Goal: Transaction & Acquisition: Purchase product/service

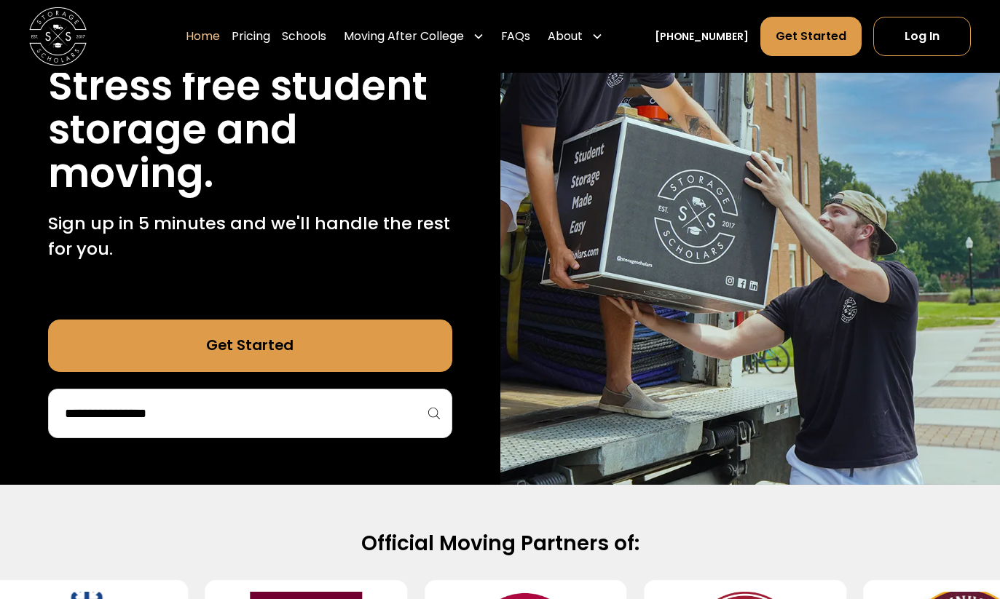
scroll to position [218, 0]
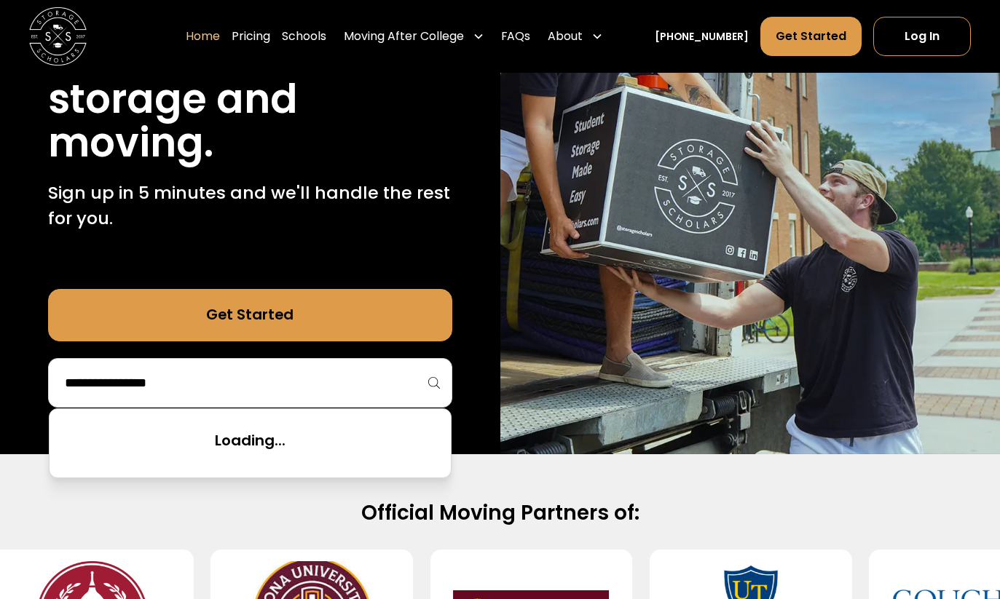
click at [249, 375] on input "search" at bounding box center [249, 383] width 373 height 25
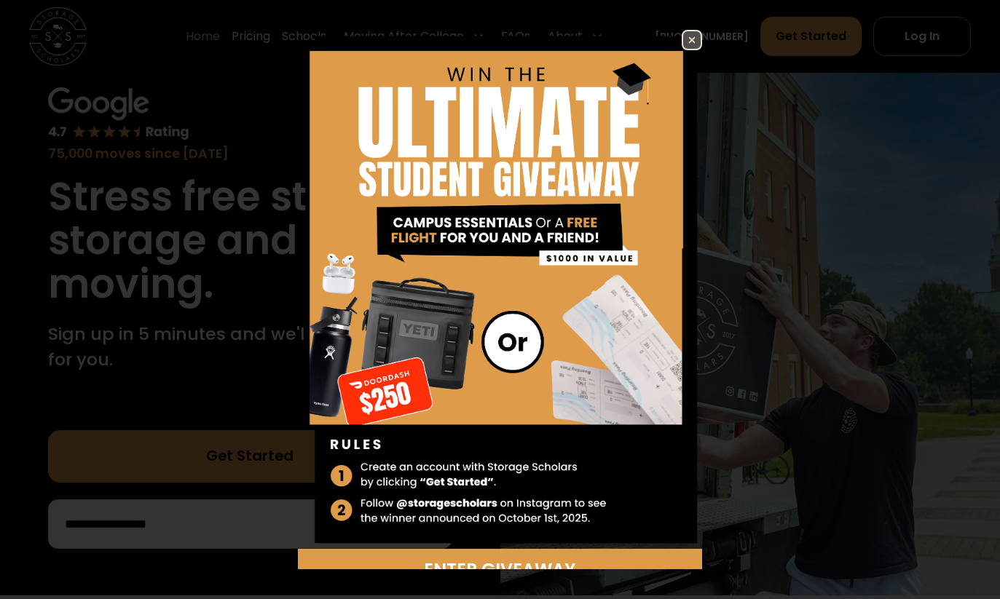
scroll to position [73, 0]
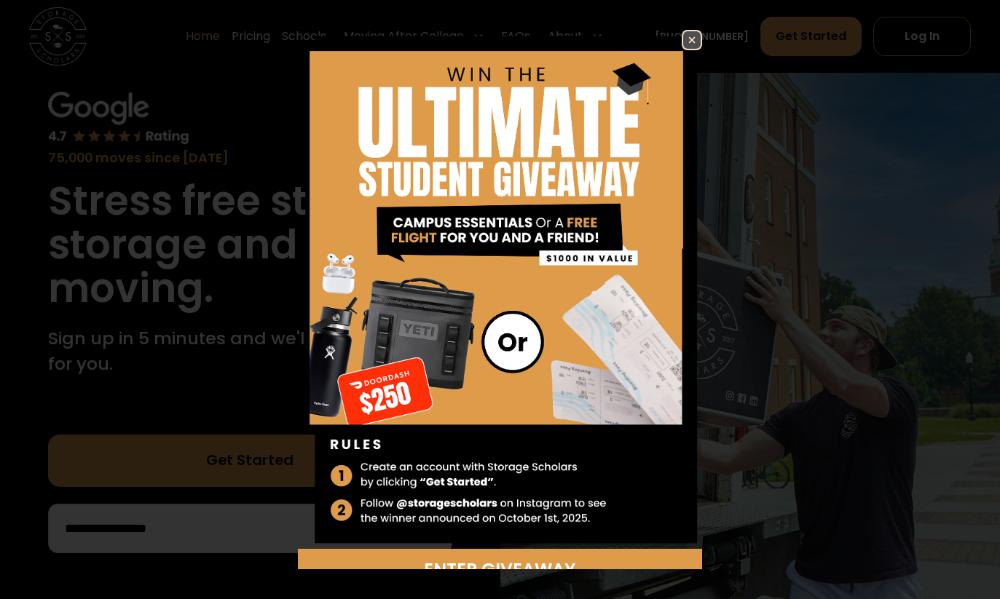
click at [683, 40] on img at bounding box center [691, 39] width 17 height 17
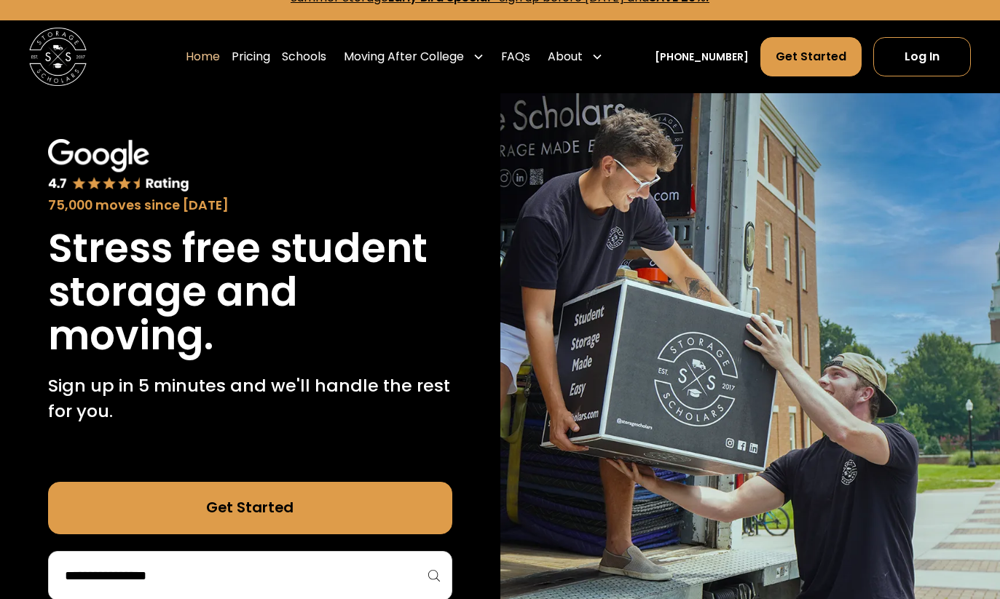
scroll to position [0, 0]
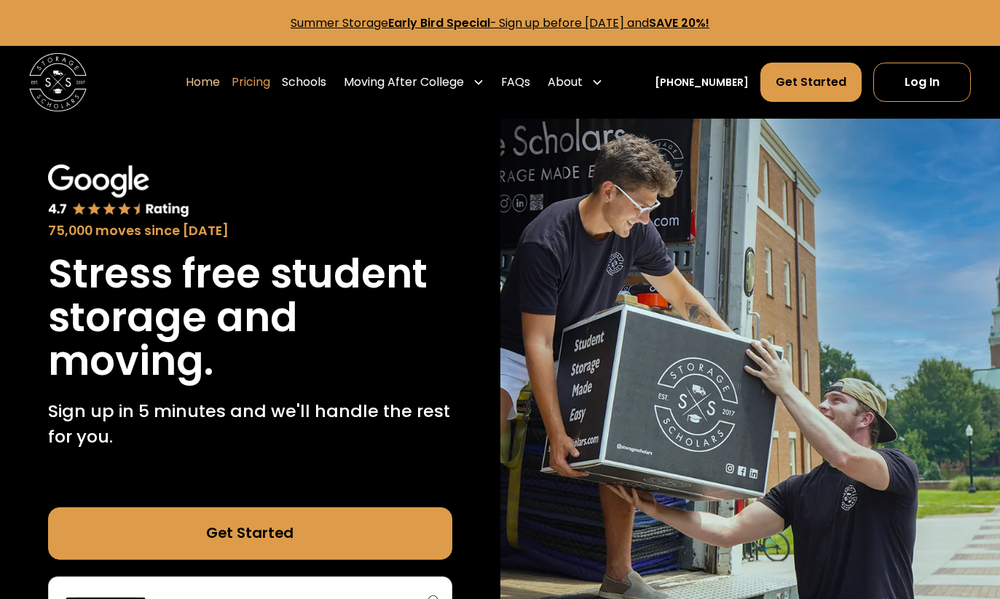
click at [263, 76] on link "Pricing" at bounding box center [251, 82] width 39 height 41
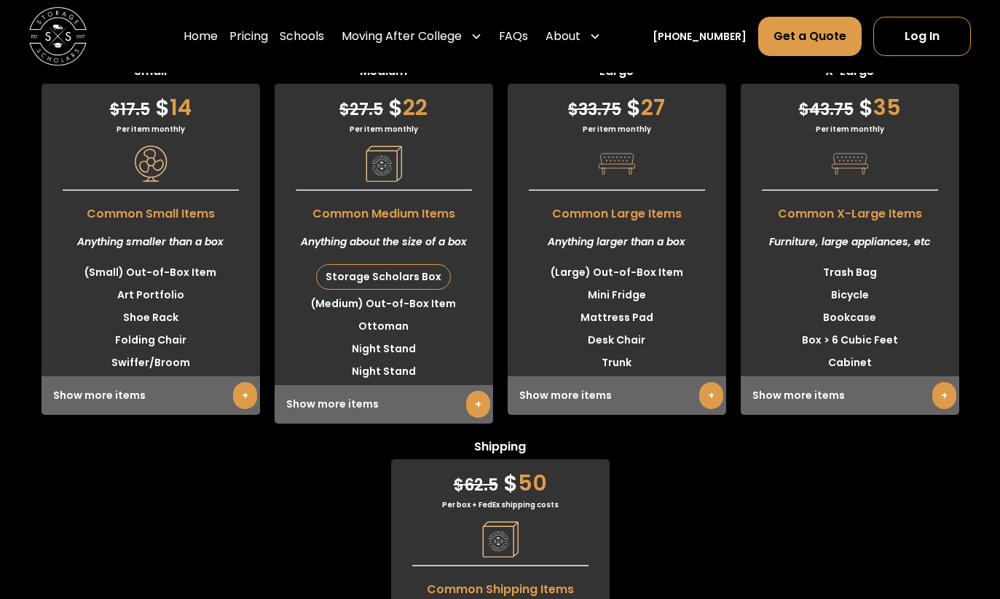
scroll to position [3744, 0]
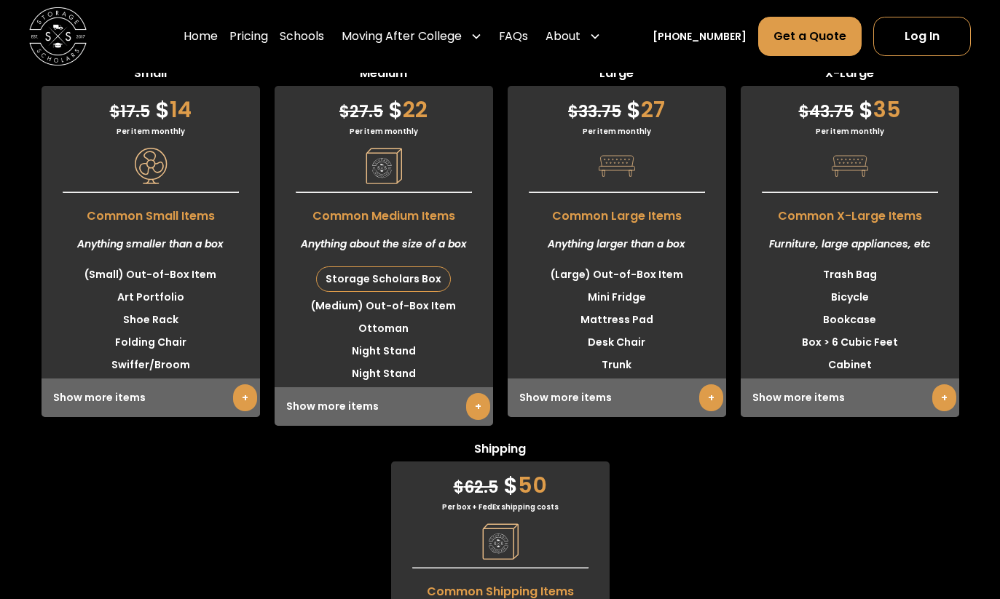
drag, startPoint x: 823, startPoint y: 584, endPoint x: 828, endPoint y: 545, distance: 38.9
click at [823, 580] on div "Small $ 17.5 $ 14 Per item monthly Common Small Items Anything smaller than a b…" at bounding box center [500, 427] width 1000 height 725
